Goal: Connect with others: Connect with others

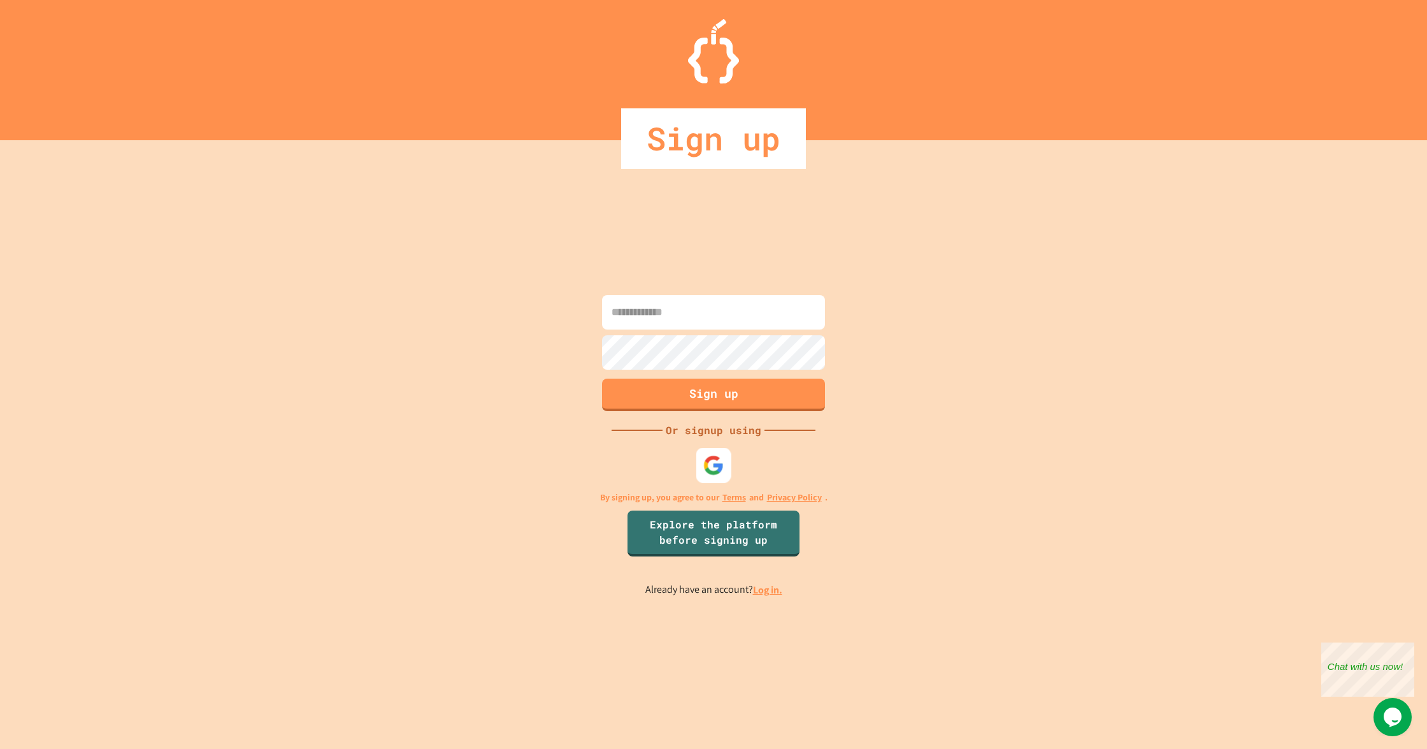
click at [716, 465] on img at bounding box center [714, 464] width 21 height 21
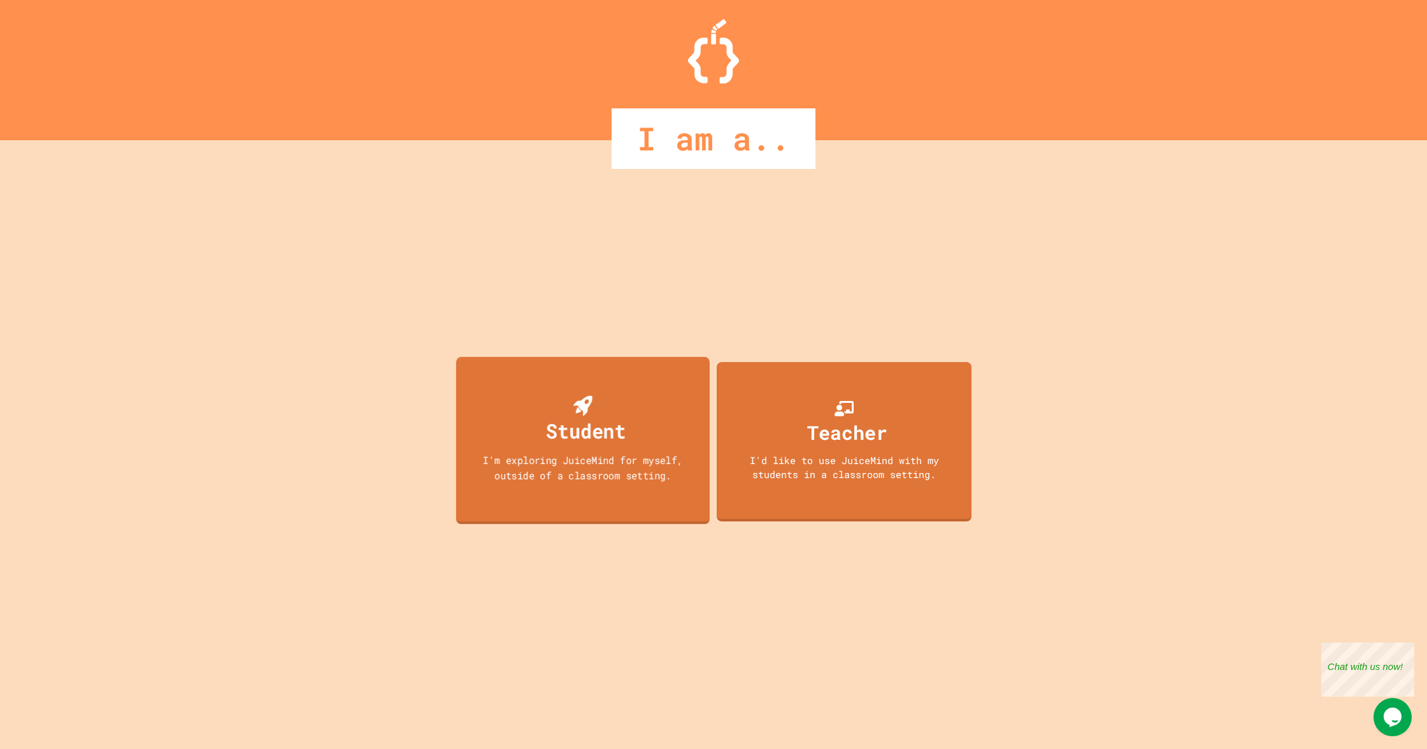
click at [588, 435] on div "Student" at bounding box center [586, 430] width 80 height 30
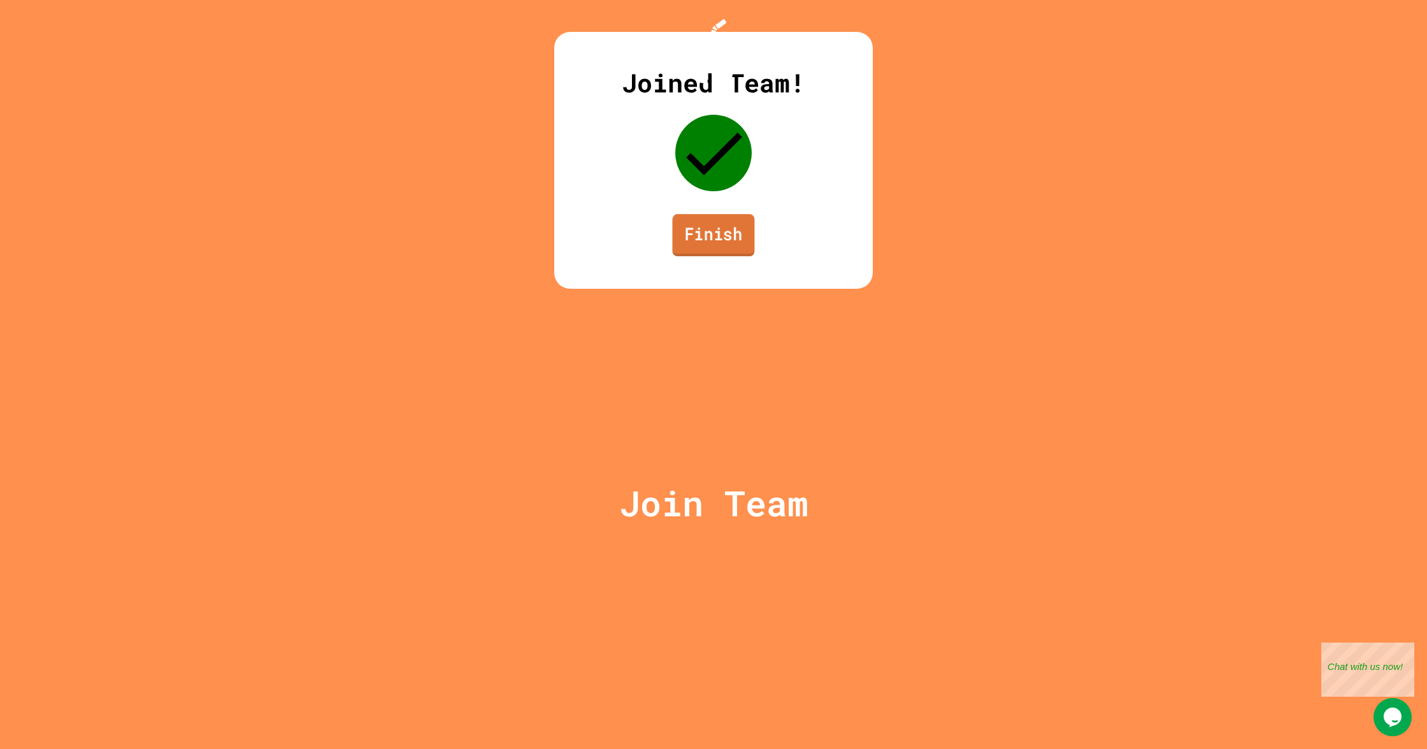
click at [726, 256] on link "Finish" at bounding box center [713, 235] width 82 height 42
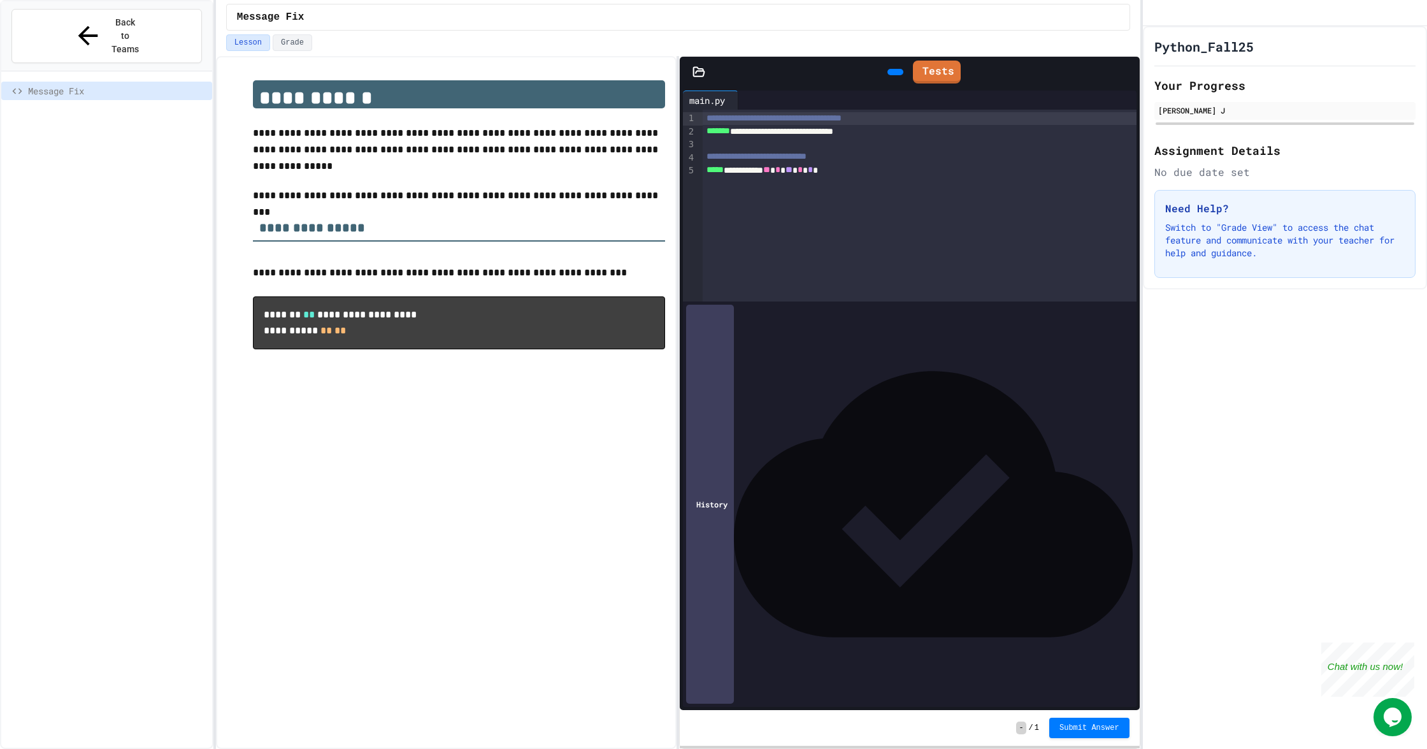
click at [854, 196] on div "**********" at bounding box center [920, 206] width 434 height 192
click at [888, 69] on div at bounding box center [896, 72] width 16 height 6
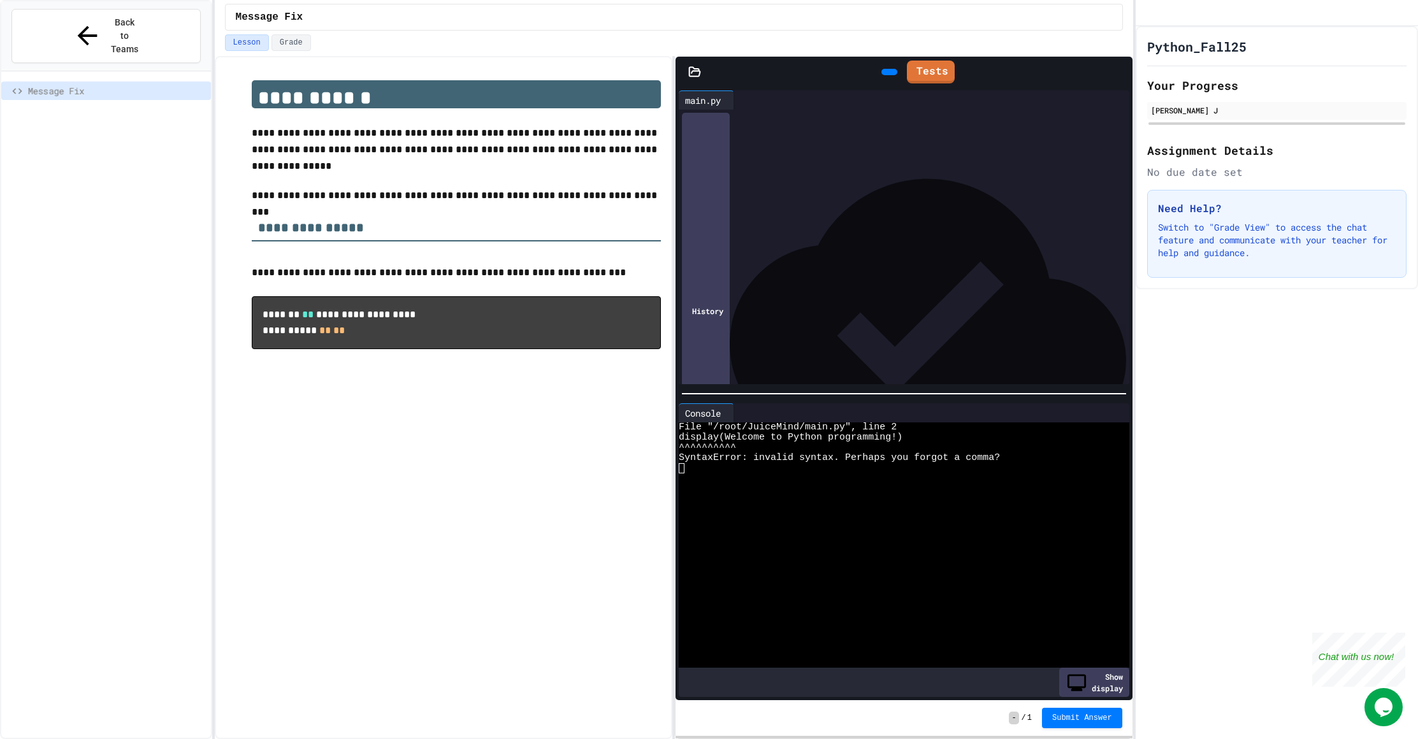
click at [893, 75] on icon at bounding box center [896, 79] width 7 height 9
